Goal: Navigation & Orientation: Find specific page/section

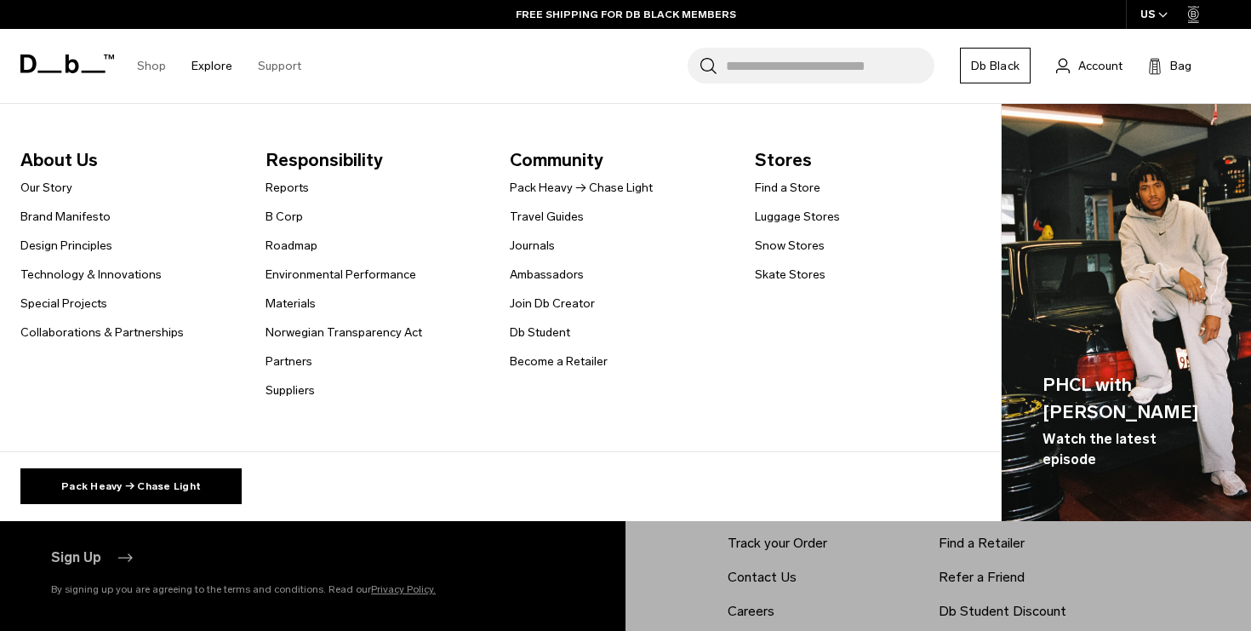
scroll to position [4182, 0]
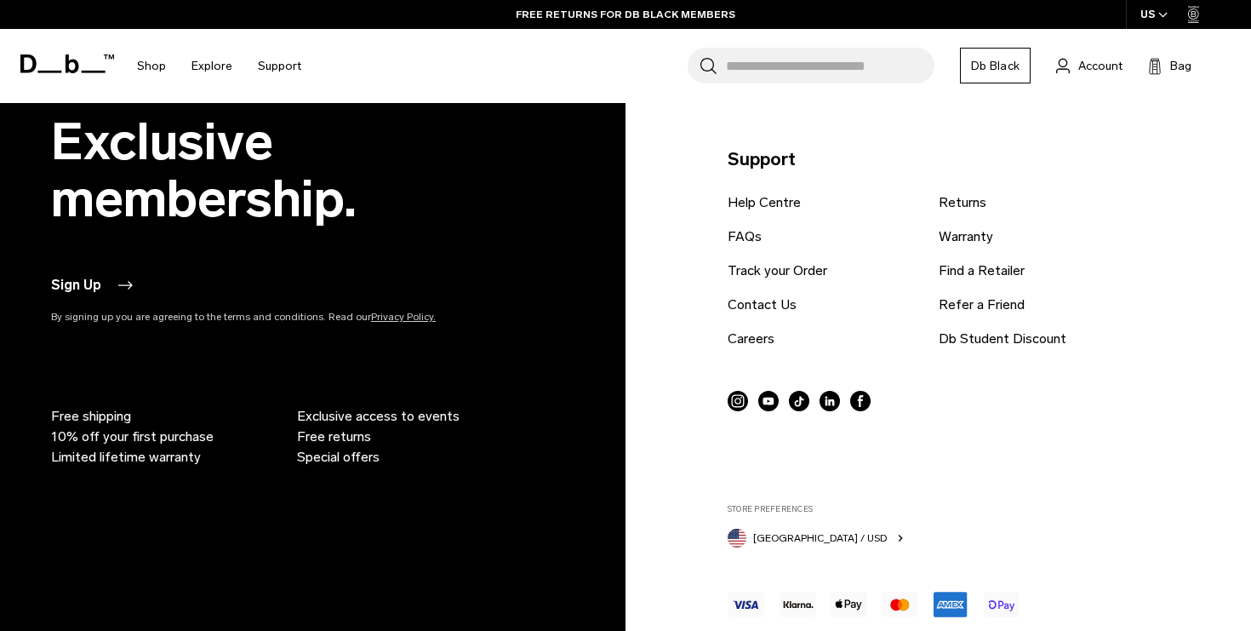
click at [400, 570] on div "Db Black. Exclusive membership. Sign Up By signing up you are agreeing to the t…" at bounding box center [625, 377] width 1149 height 642
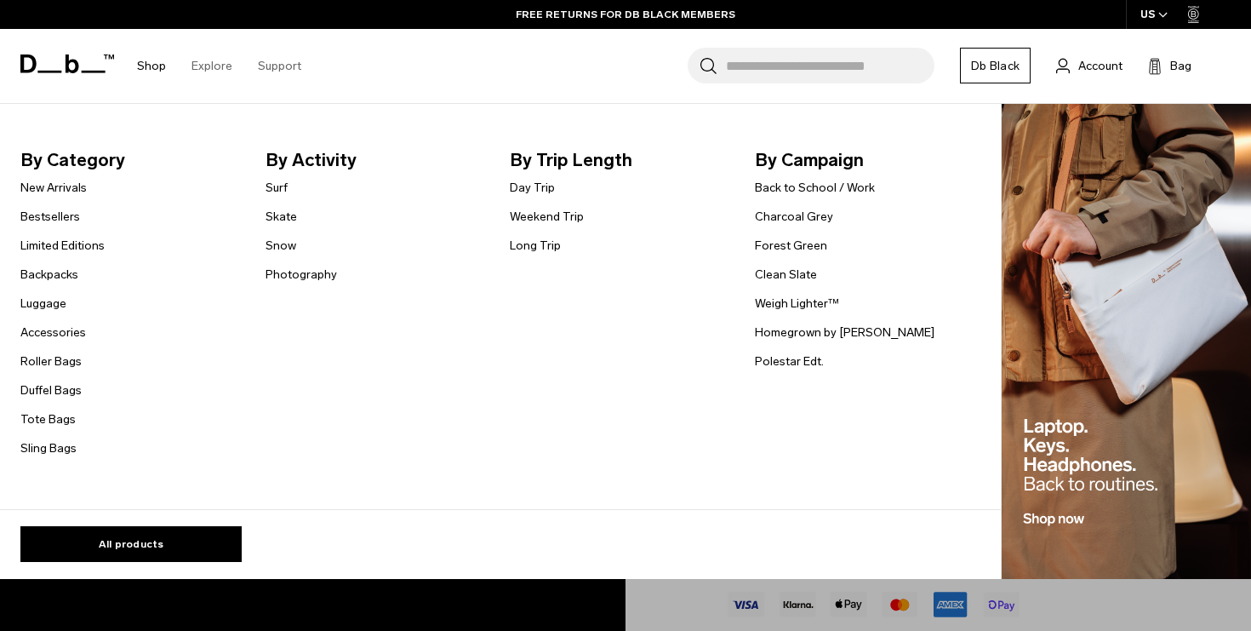
click at [140, 77] on link "Shop" at bounding box center [151, 66] width 29 height 60
